Goal: Task Accomplishment & Management: Manage account settings

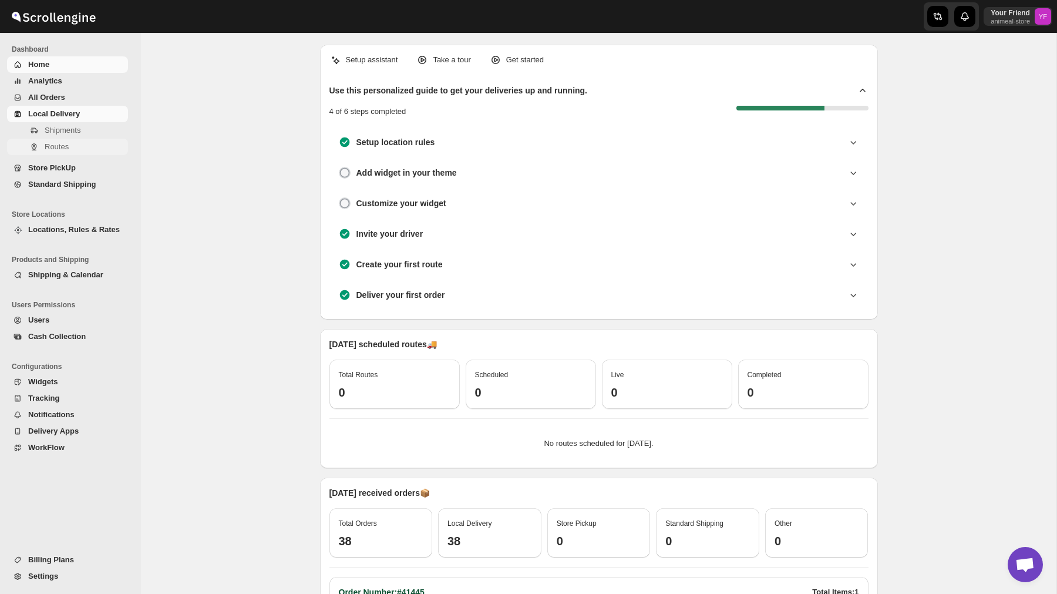
click at [62, 144] on span "Routes" at bounding box center [57, 146] width 24 height 9
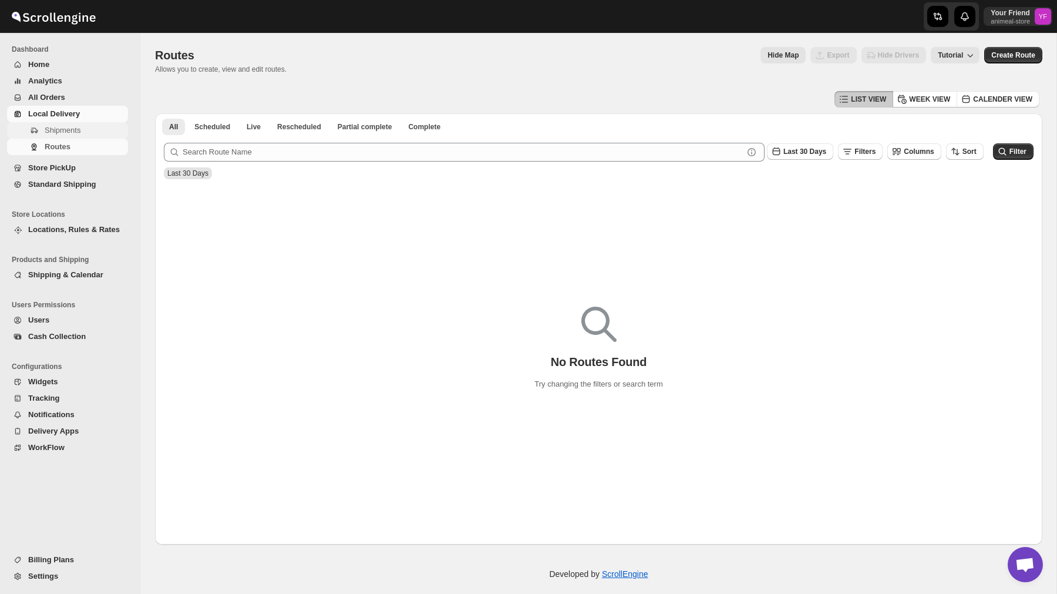
click at [99, 128] on span "Shipments" at bounding box center [85, 130] width 81 height 12
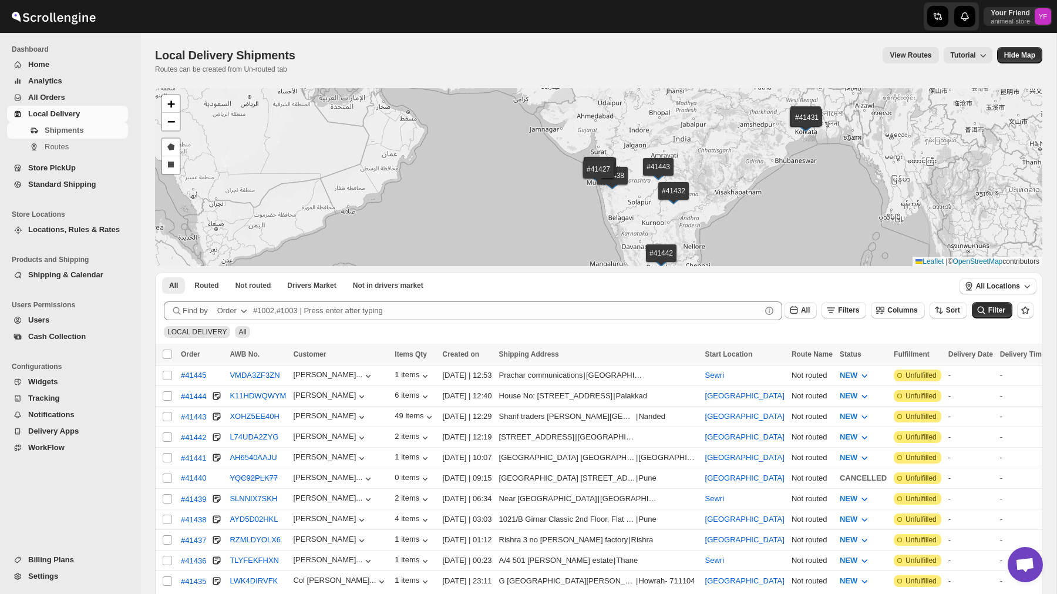
click at [48, 80] on span "Analytics" at bounding box center [45, 80] width 34 height 9
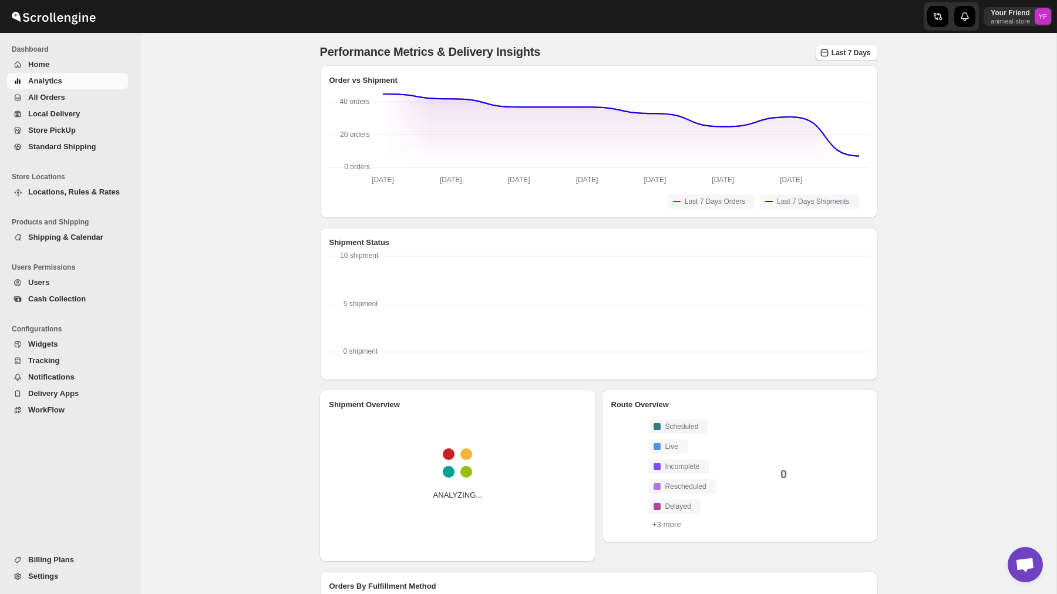
click at [45, 62] on span "Home" at bounding box center [38, 64] width 21 height 9
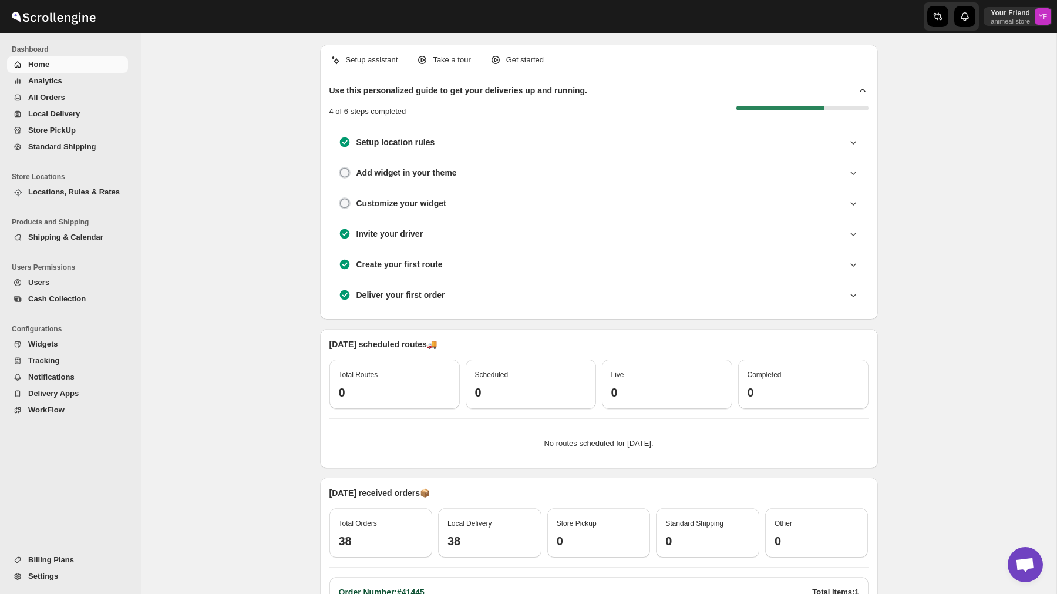
click at [59, 238] on span "Shipping & Calendar" at bounding box center [65, 237] width 75 height 9
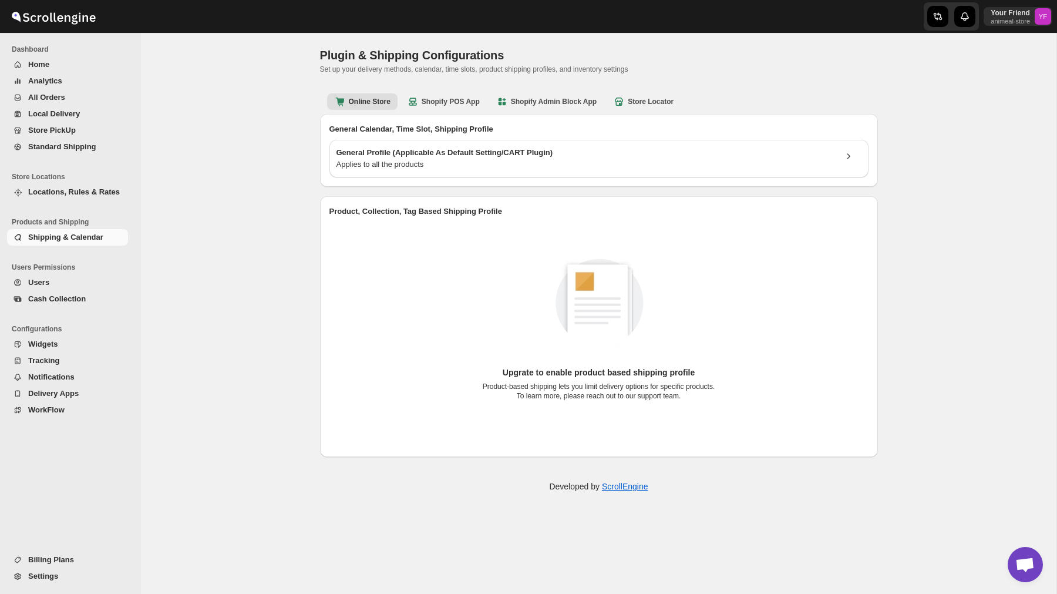
click at [60, 209] on ul "Store Locations Locations, Rules & Rates" at bounding box center [67, 186] width 135 height 45
click at [60, 189] on span "Locations, Rules & Rates" at bounding box center [74, 191] width 92 height 9
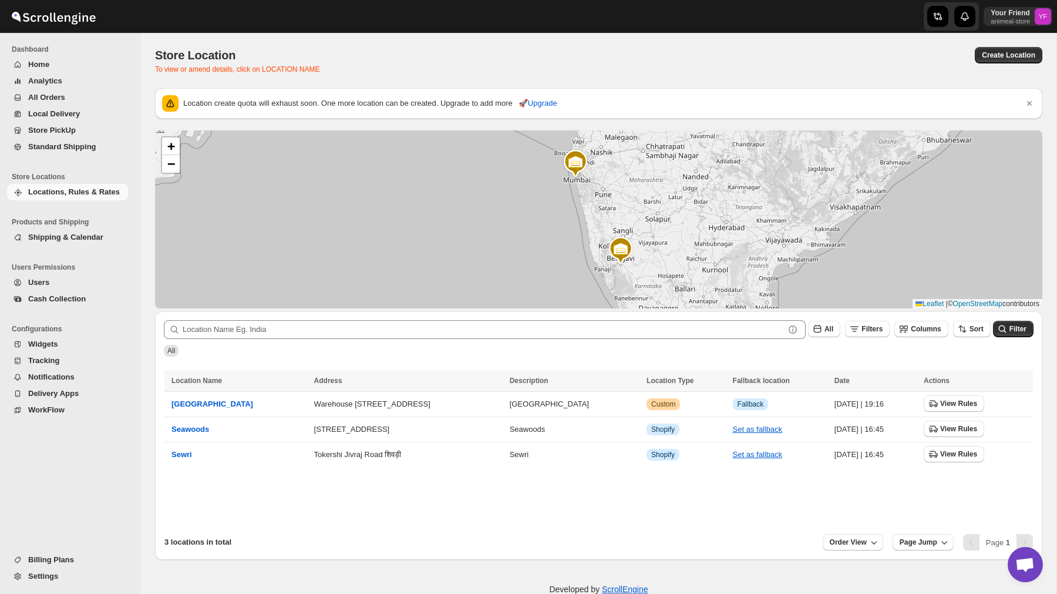
click at [48, 577] on span "Settings" at bounding box center [43, 575] width 30 height 9
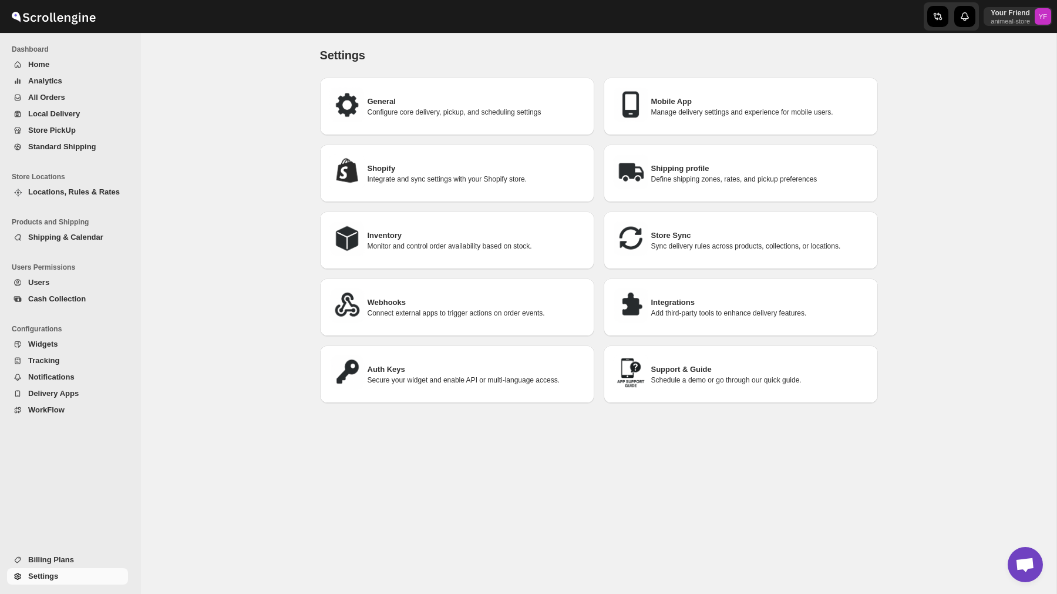
click at [687, 300] on h3 "Integrations" at bounding box center [759, 303] width 217 height 12
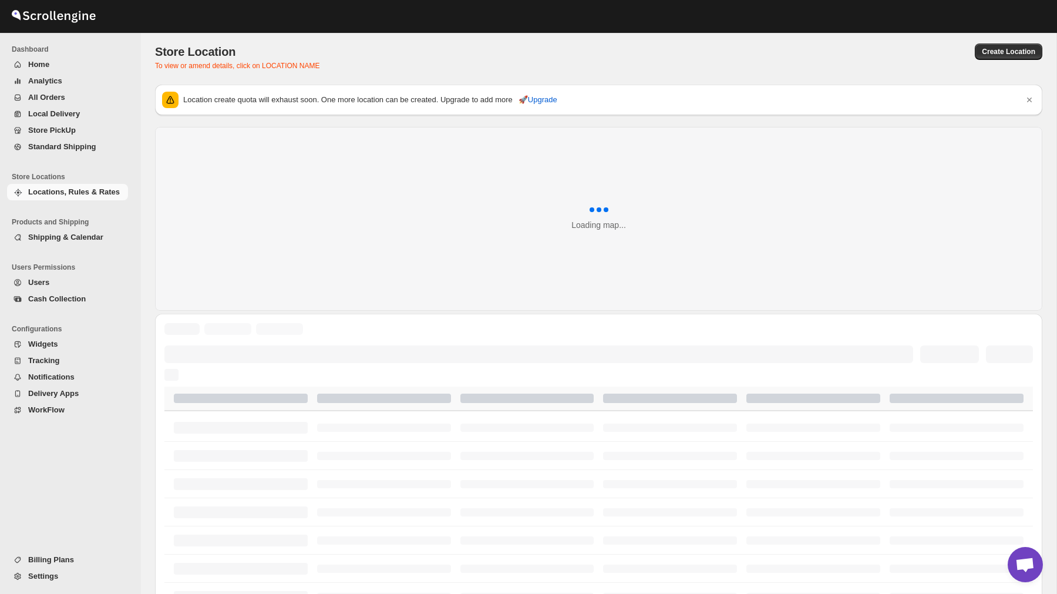
scroll to position [5, 0]
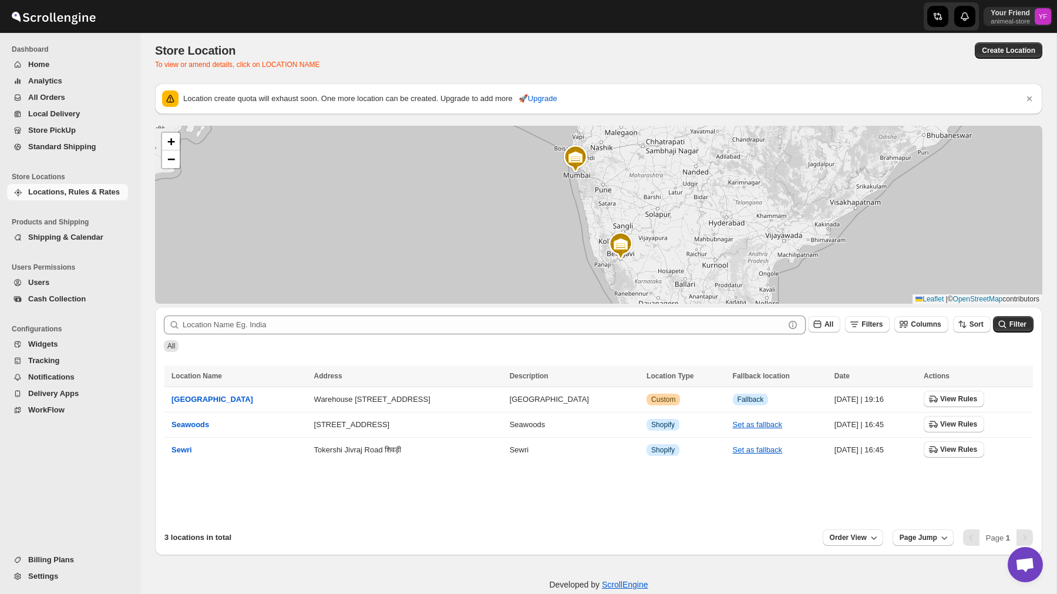
click at [52, 572] on span "Settings" at bounding box center [43, 575] width 30 height 9
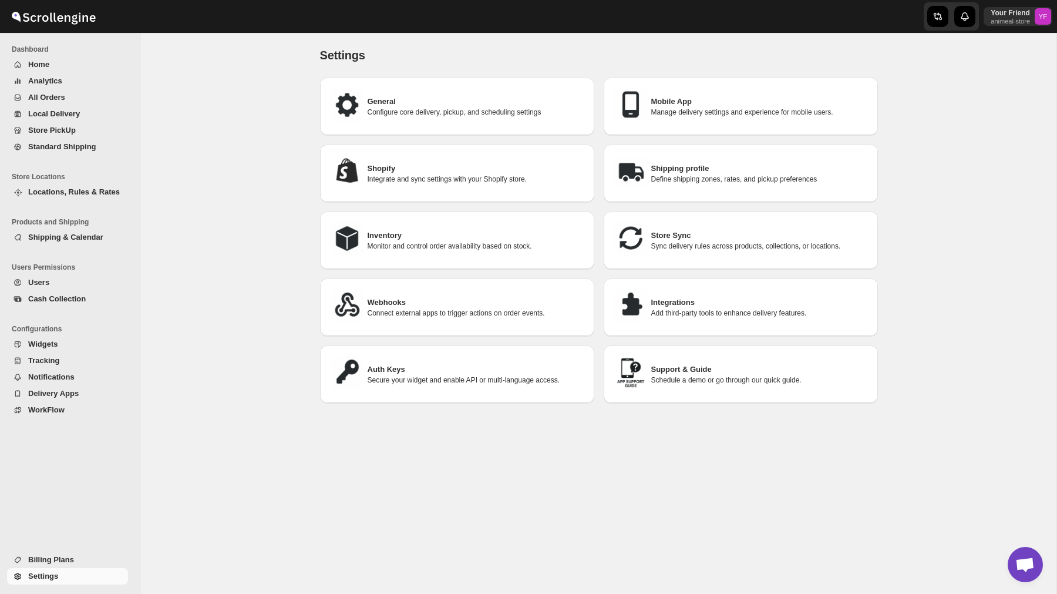
click at [711, 232] on h3 "Store Sync" at bounding box center [759, 236] width 217 height 12
select select "SYNC_ALL"
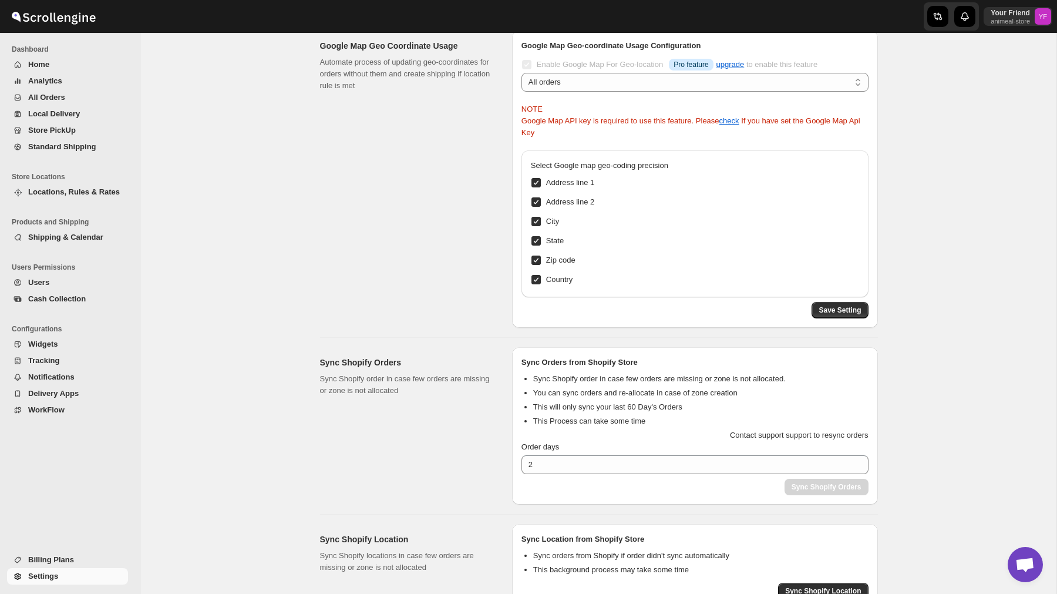
scroll to position [120, 0]
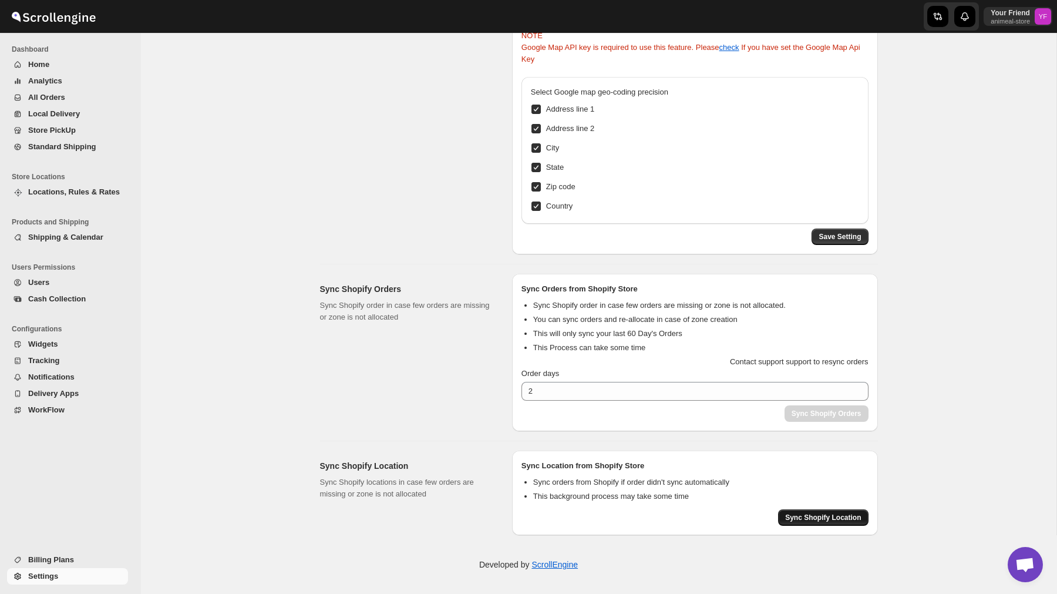
click at [820, 515] on span "Sync Shopify Location" at bounding box center [823, 517] width 76 height 9
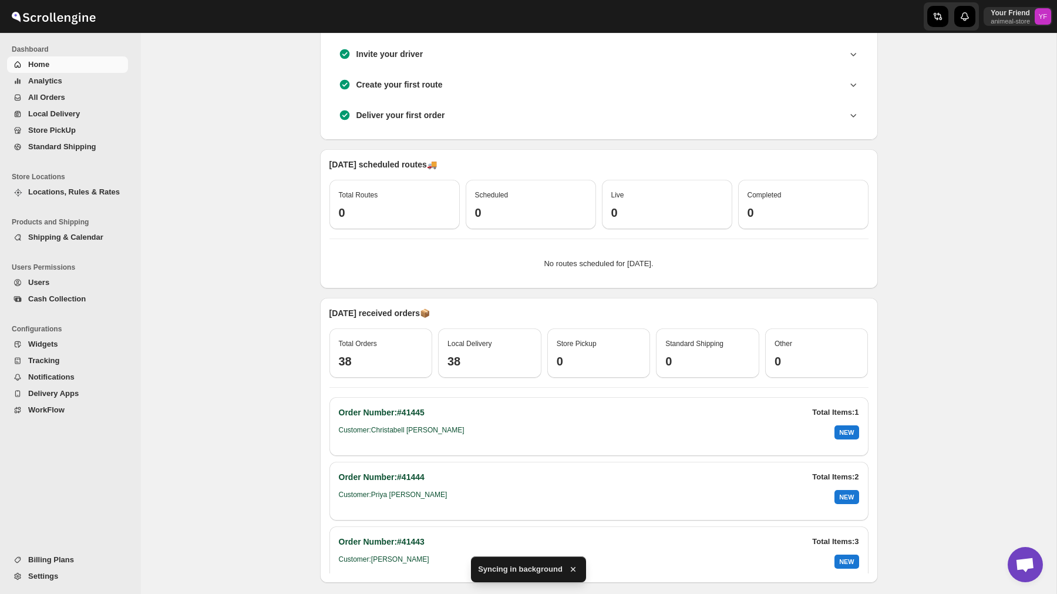
scroll to position [232, 0]
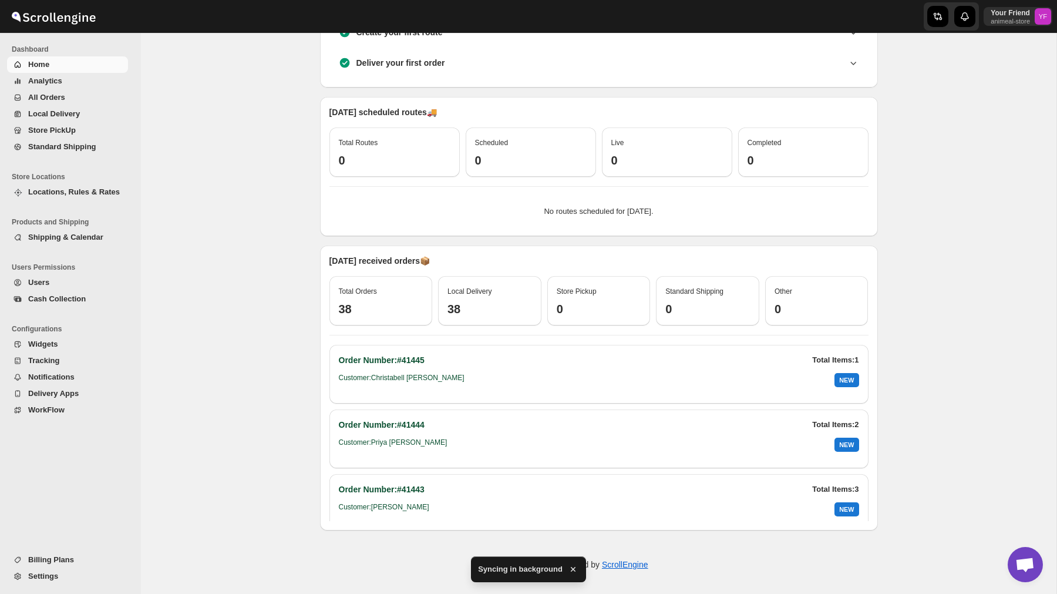
click at [65, 197] on span "Locations, Rules & Rates" at bounding box center [76, 192] width 97 height 12
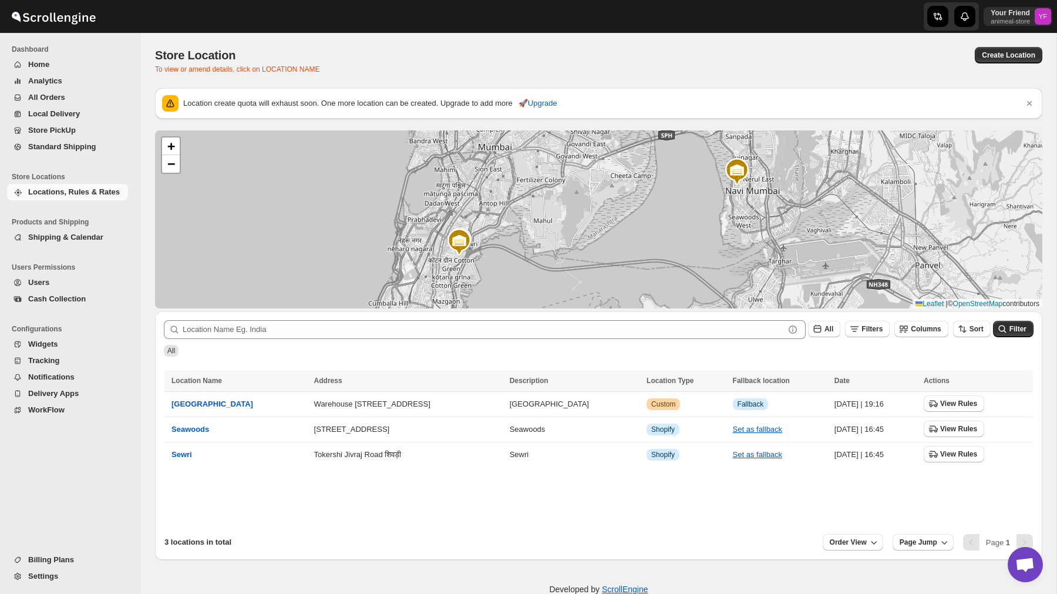
click at [104, 80] on span "Analytics" at bounding box center [76, 81] width 97 height 12
